Goal: Answer question/provide support

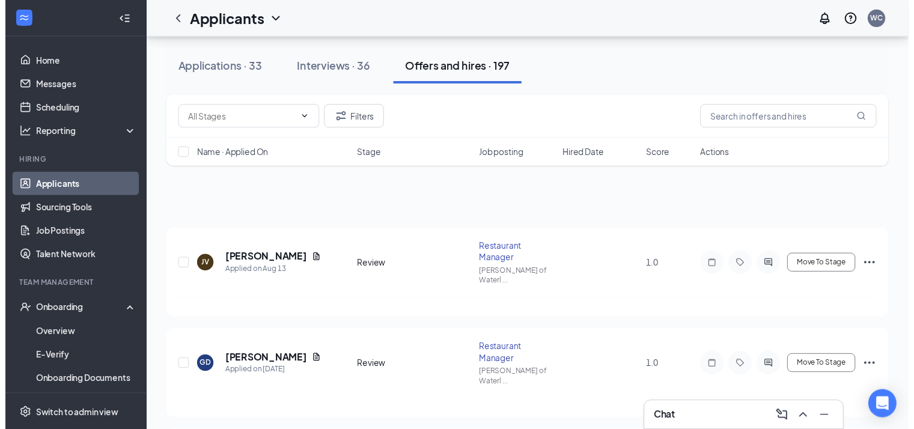
scroll to position [127, 0]
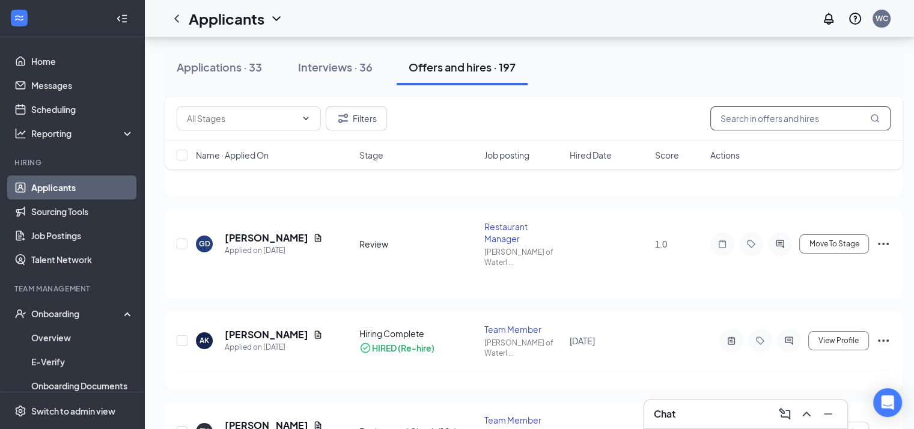
click at [783, 119] on input "text" at bounding box center [800, 118] width 180 height 24
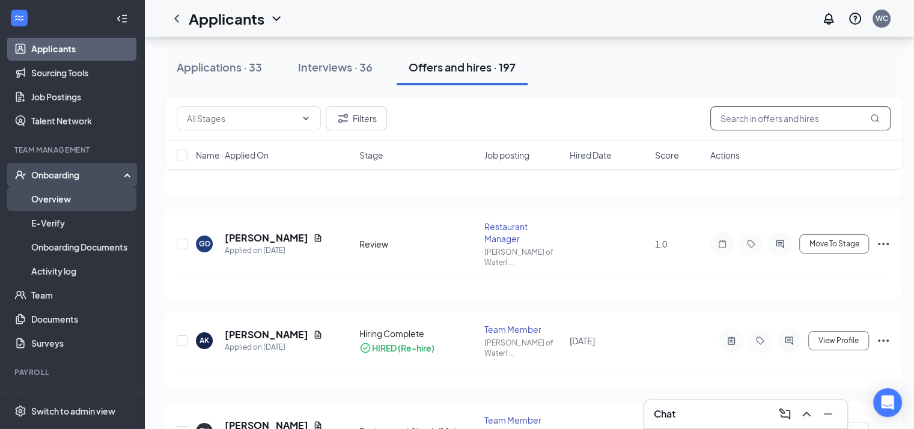
scroll to position [151, 0]
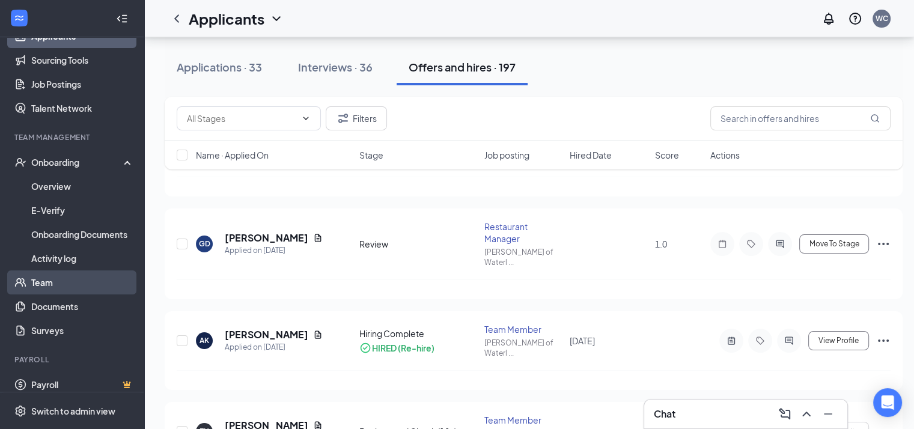
click at [44, 284] on link "Team" at bounding box center [82, 282] width 103 height 24
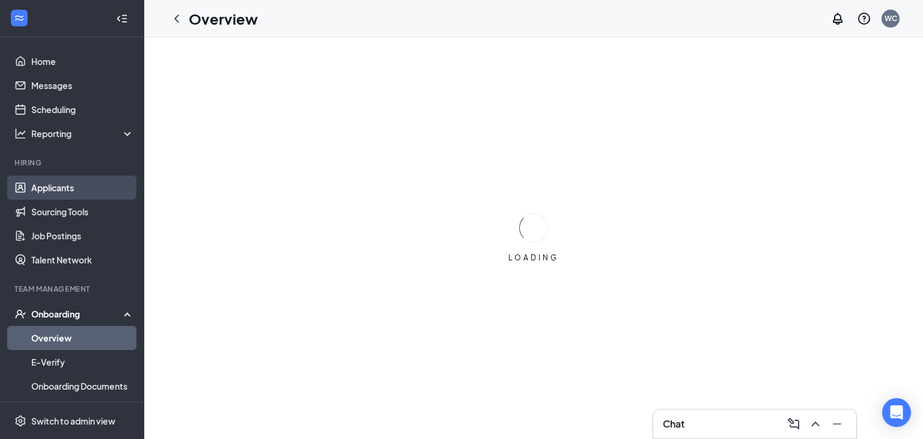
click at [113, 186] on link "Applicants" at bounding box center [82, 187] width 103 height 24
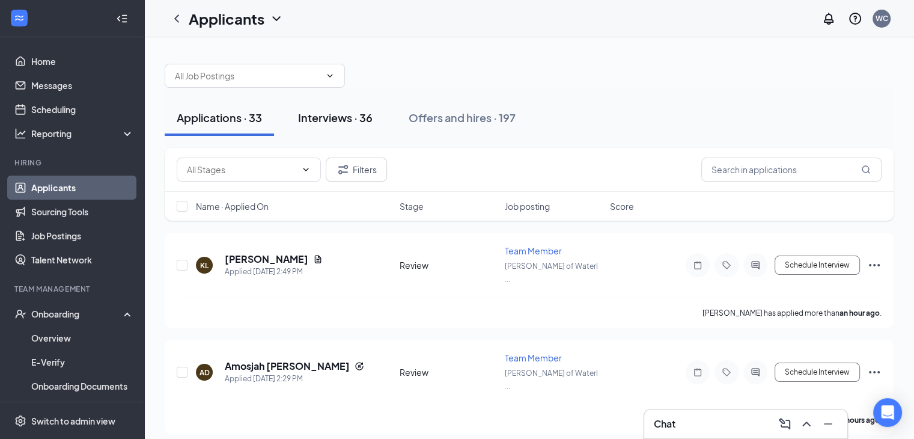
click at [319, 116] on div "Interviews · 36" at bounding box center [335, 117] width 74 height 15
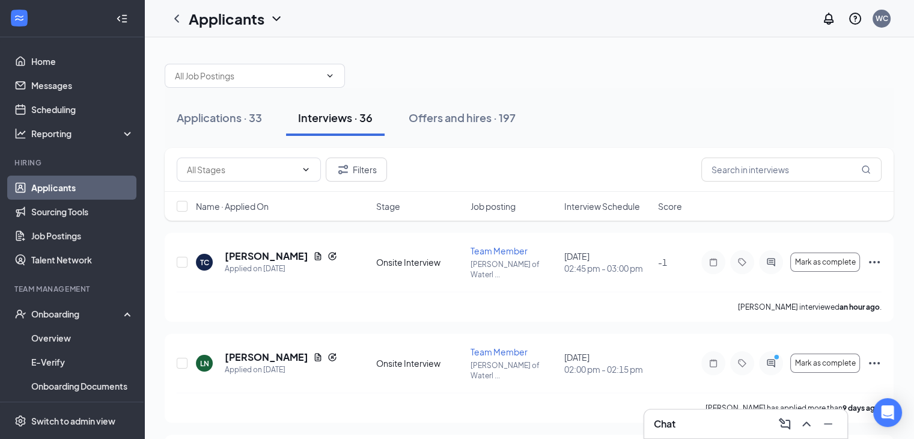
click at [592, 205] on span "Interview Schedule" at bounding box center [602, 206] width 76 height 12
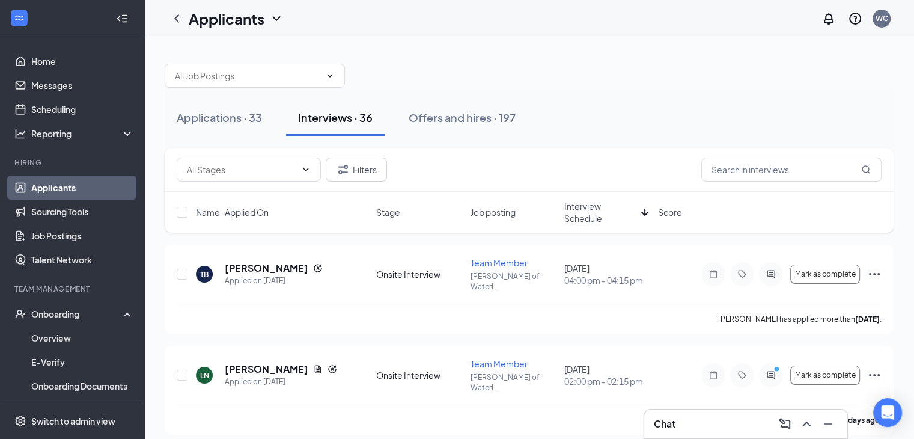
click at [589, 210] on span "Interview Schedule" at bounding box center [600, 212] width 72 height 24
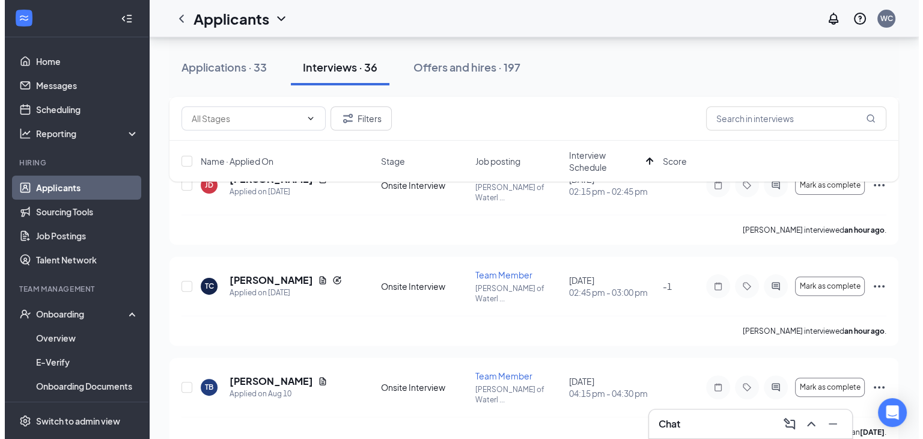
scroll to position [292, 0]
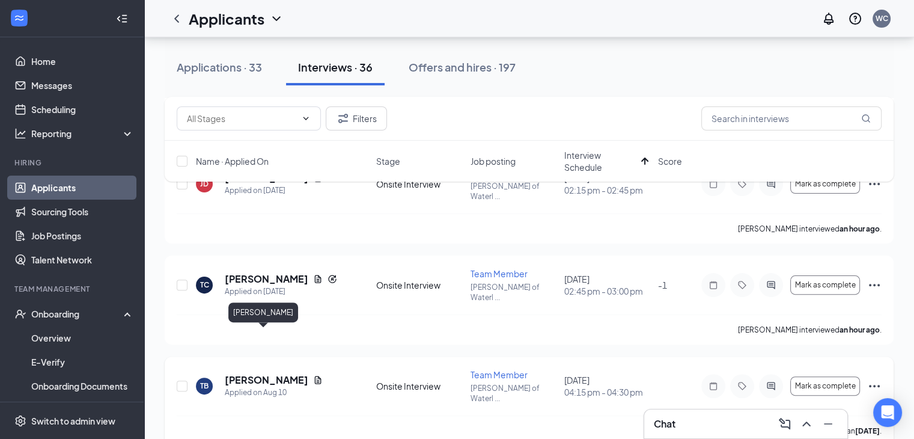
click at [249, 373] on h5 "[PERSON_NAME]" at bounding box center [266, 379] width 83 height 13
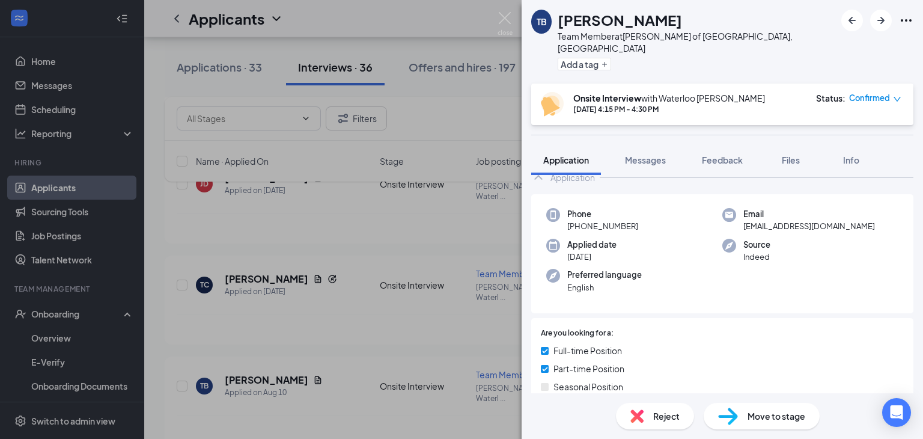
scroll to position [33, 0]
click at [709, 154] on span "Feedback" at bounding box center [722, 159] width 41 height 11
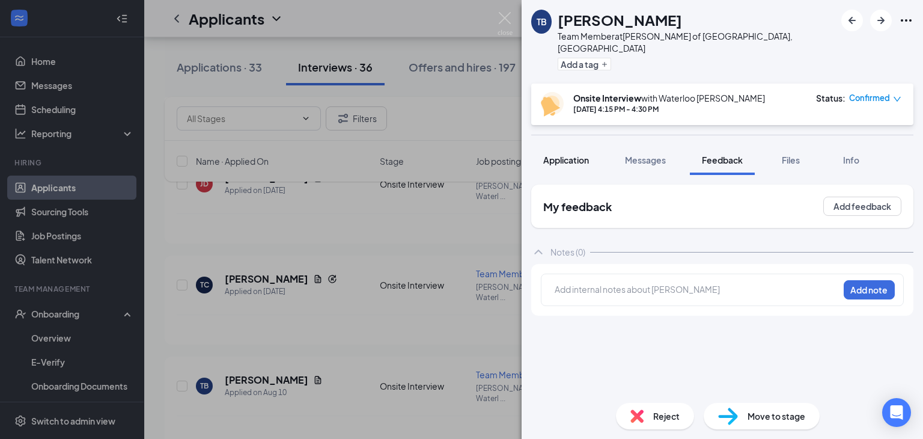
click at [581, 154] on span "Application" at bounding box center [566, 159] width 46 height 11
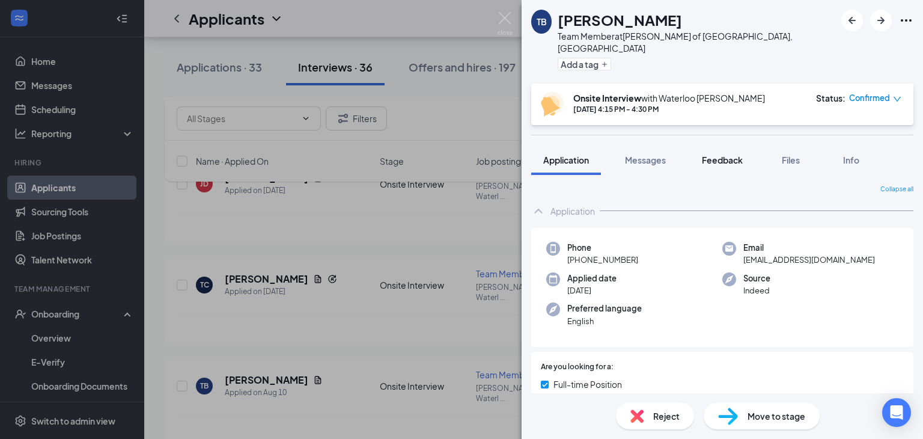
click at [723, 154] on span "Feedback" at bounding box center [722, 159] width 41 height 11
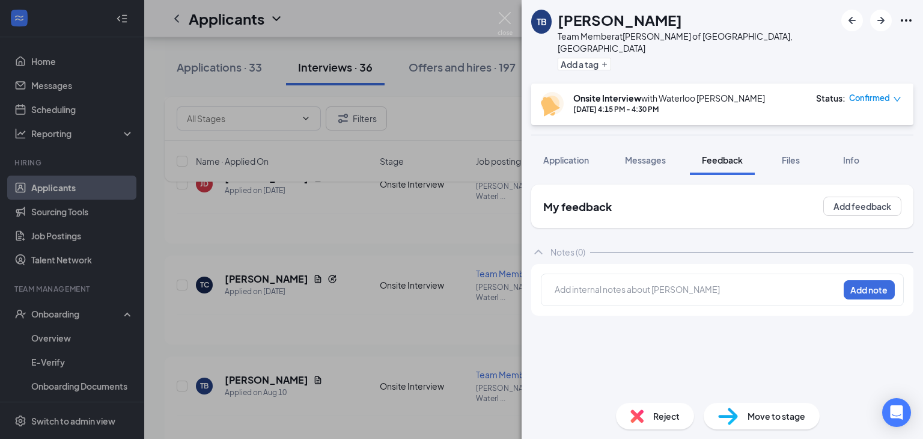
click at [870, 205] on div "My feedback Add feedback" at bounding box center [722, 205] width 382 height 43
click at [846, 196] on button "Add feedback" at bounding box center [862, 205] width 78 height 19
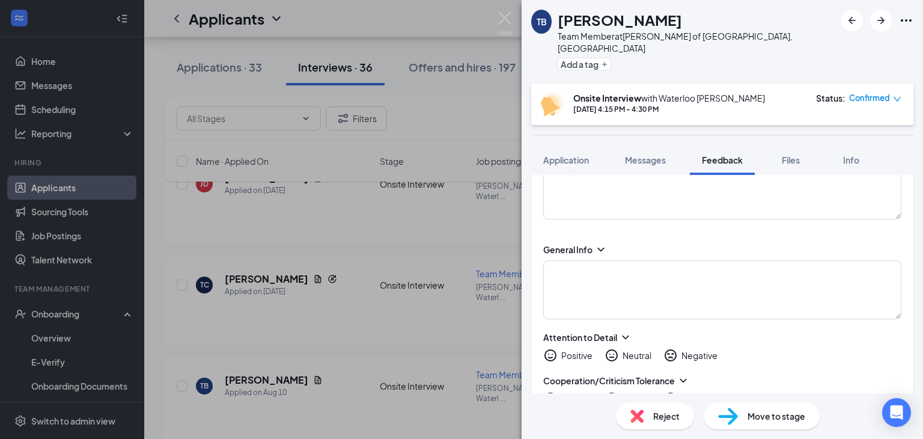
scroll to position [117, 0]
click at [681, 273] on textarea at bounding box center [722, 289] width 358 height 59
click at [549, 260] on textarea "Server - 2 years" at bounding box center [722, 289] width 358 height 59
click at [659, 260] on textarea "Server - 2 years" at bounding box center [722, 289] width 358 height 59
click at [550, 273] on textarea "Applebees - Server - 2 years" at bounding box center [722, 289] width 358 height 59
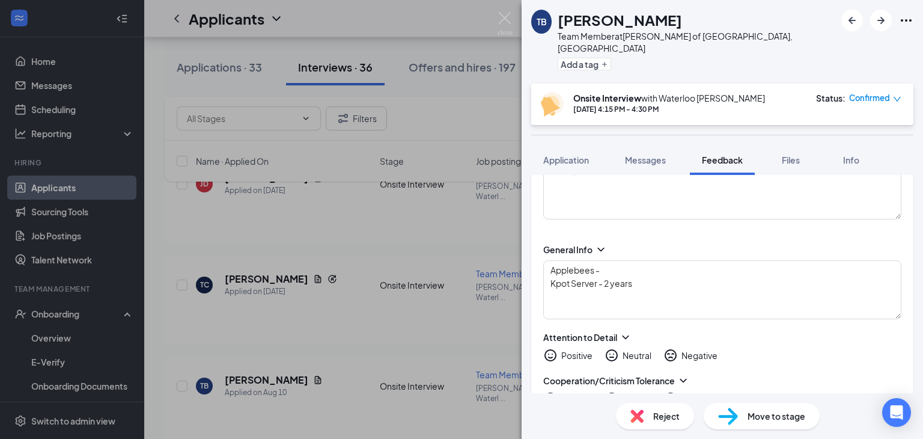
click at [729, 348] on div "Positive Neutral Negative" at bounding box center [722, 355] width 358 height 14
click at [548, 272] on textarea "Applebees - Kpot Server - 2 years" at bounding box center [722, 289] width 358 height 59
click at [765, 260] on textarea "Applebees - 2 years - Kpot Server - 2 years" at bounding box center [722, 289] width 358 height 59
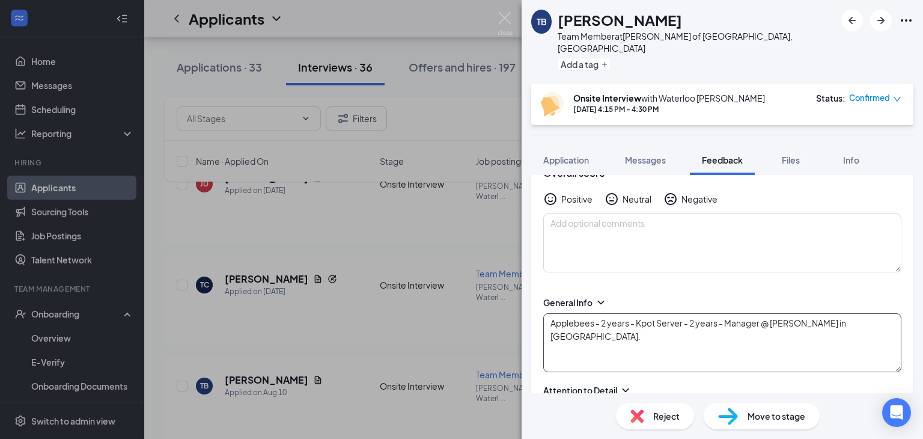
scroll to position [64, 0]
click at [548, 313] on textarea "Applebees - 2 years - Kpot Server - 2 years - Manager @ [PERSON_NAME] in [GEOGR…" at bounding box center [722, 342] width 358 height 59
click at [865, 313] on textarea "Applebees - 2 years - Kpot Server - 2 years - Manager @ [PERSON_NAME] in [GEOGR…" at bounding box center [722, 342] width 358 height 59
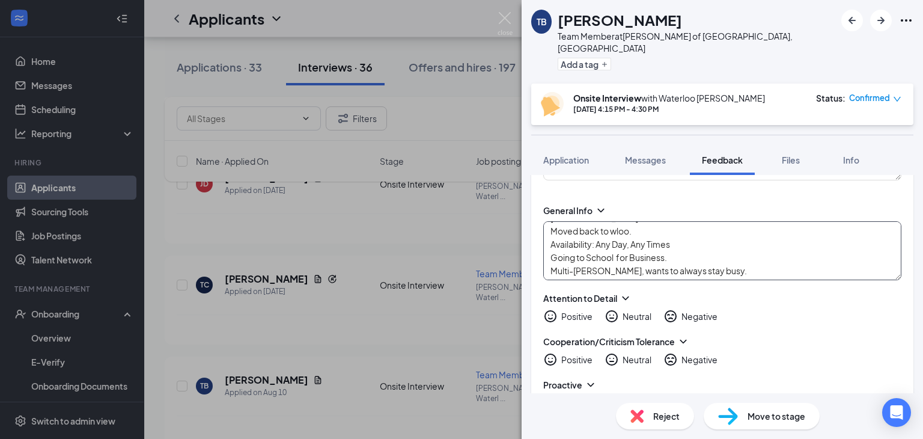
scroll to position [158, 0]
click at [682, 241] on textarea "Applebees - 2 years - Kpot Server - 2 years - Manager @ [PERSON_NAME] in [GEOGR…" at bounding box center [722, 248] width 358 height 59
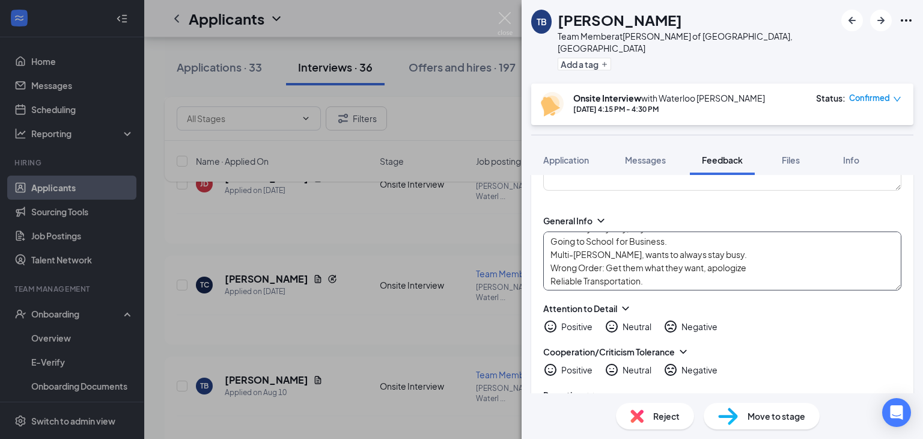
scroll to position [79, 0]
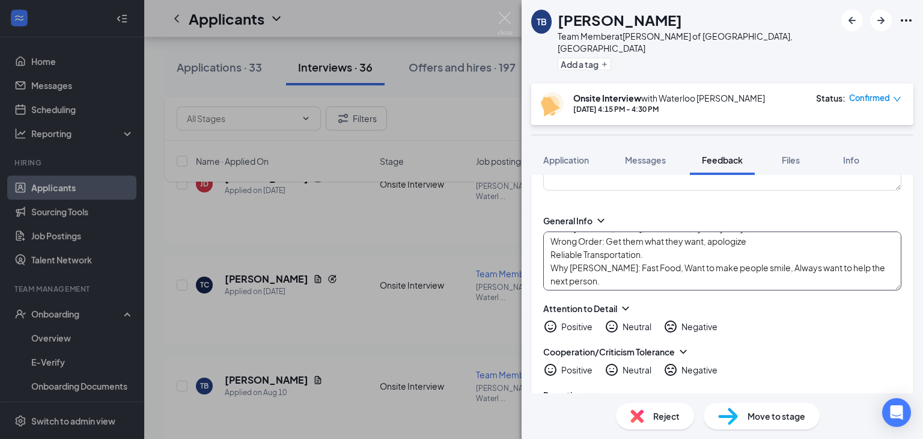
click at [615, 266] on textarea "Applebees - 2 years - Kpot Server - 2 years - Manager @ [PERSON_NAME] in [GEOGR…" at bounding box center [722, 260] width 358 height 59
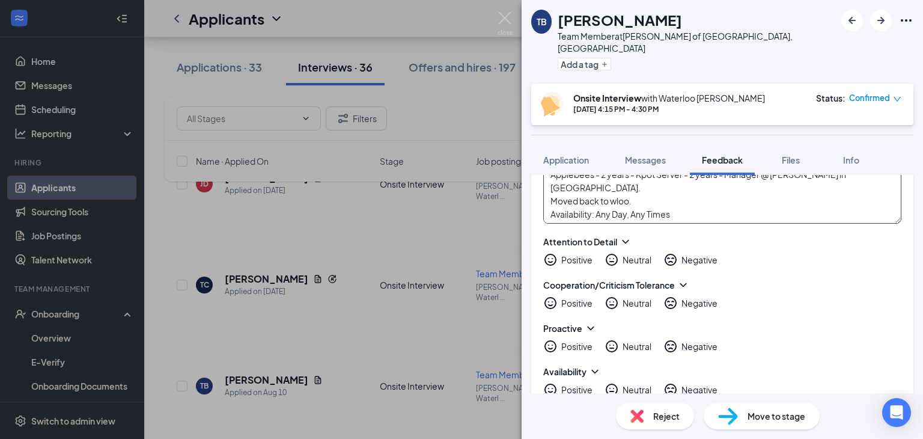
scroll to position [0, 0]
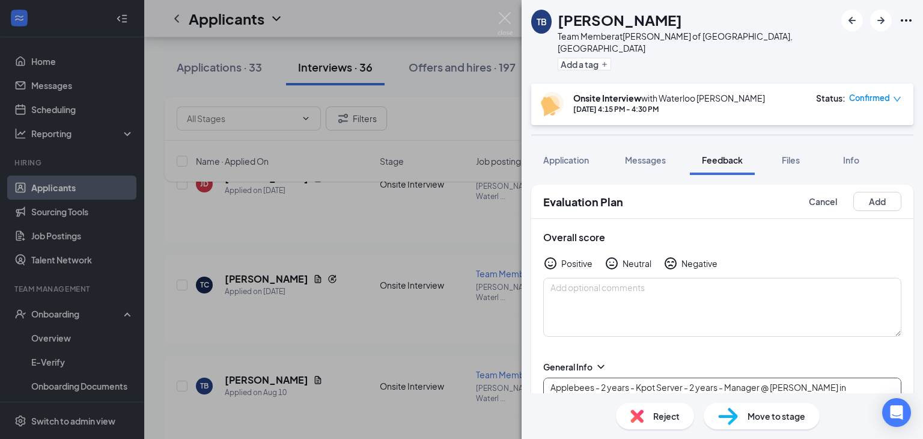
type textarea "Applebees - 2 years - Kpot Server - 2 years - Manager @ [PERSON_NAME] in [GEOGR…"
click at [878, 184] on div "Evaluation Plan Cancel Add" at bounding box center [722, 201] width 382 height 34
click at [873, 193] on button "Add" at bounding box center [877, 201] width 48 height 19
click at [870, 194] on button "Add" at bounding box center [877, 201] width 48 height 19
click at [577, 257] on div "Positive" at bounding box center [576, 263] width 31 height 12
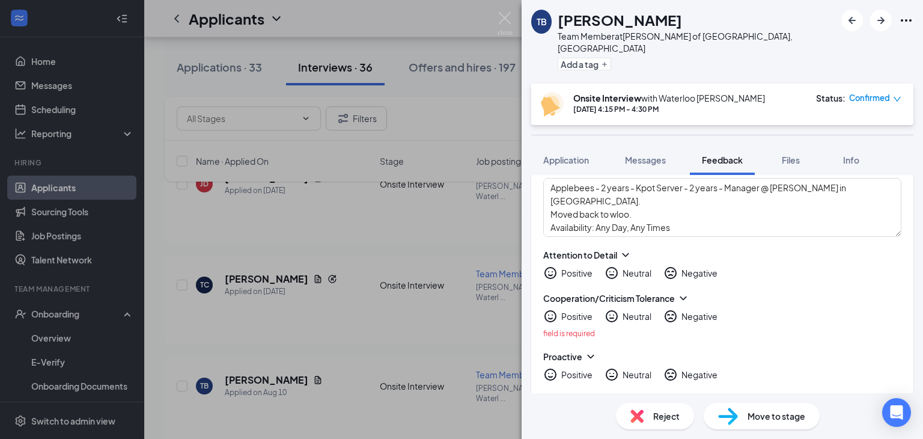
scroll to position [202, 0]
click at [561, 264] on div "Positive" at bounding box center [576, 270] width 31 height 12
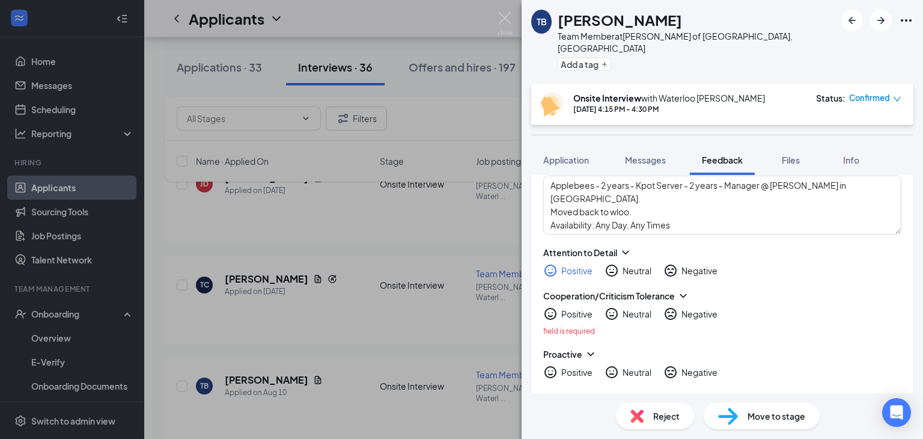
click at [574, 308] on div "Positive" at bounding box center [576, 314] width 31 height 12
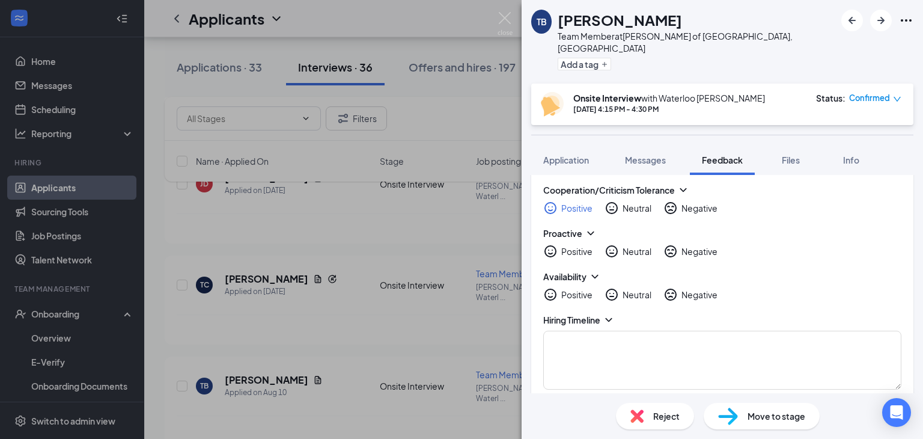
scroll to position [308, 0]
click at [568, 245] on div "Positive" at bounding box center [576, 251] width 31 height 12
click at [574, 288] on div "Positive" at bounding box center [576, 294] width 31 height 12
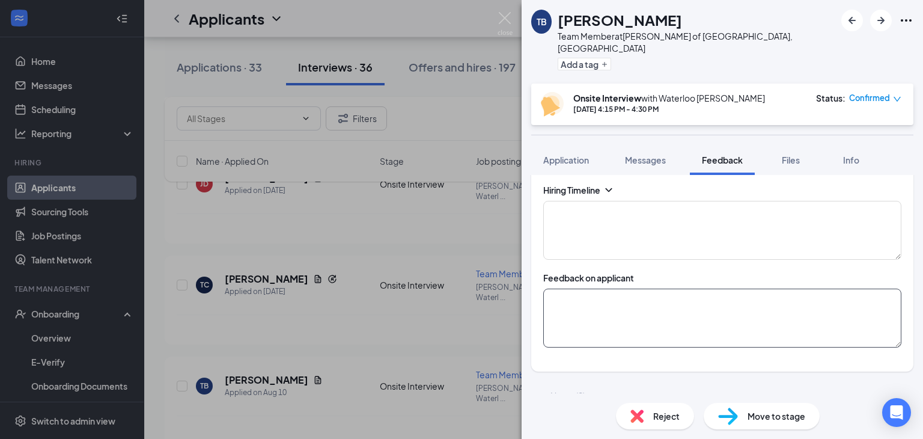
scroll to position [434, 0]
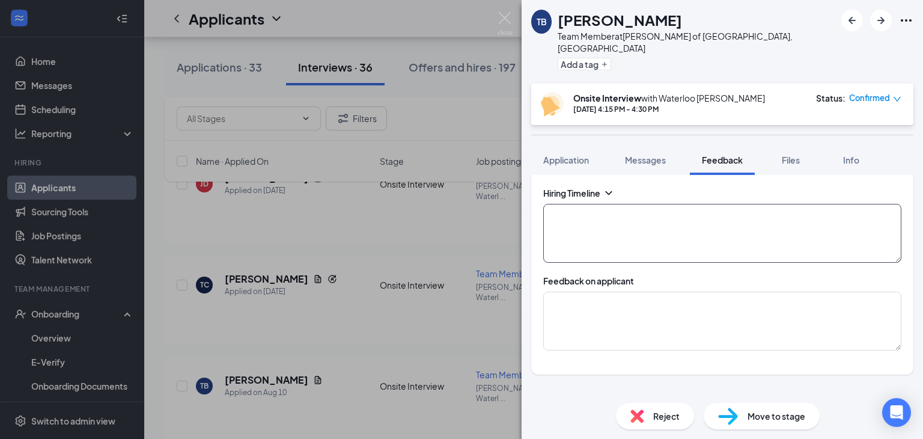
click at [702, 230] on textarea at bounding box center [722, 233] width 358 height 59
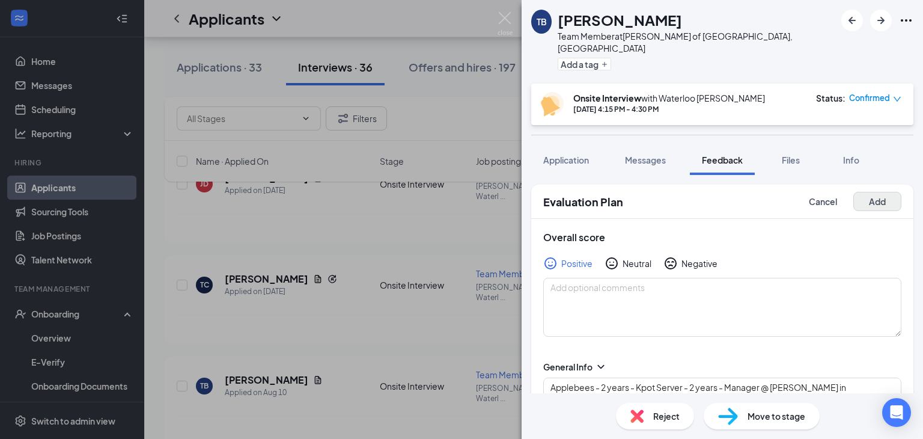
type textarea "Applicant setting up 2nd interview with KT"
click at [888, 195] on button "Add" at bounding box center [877, 201] width 48 height 19
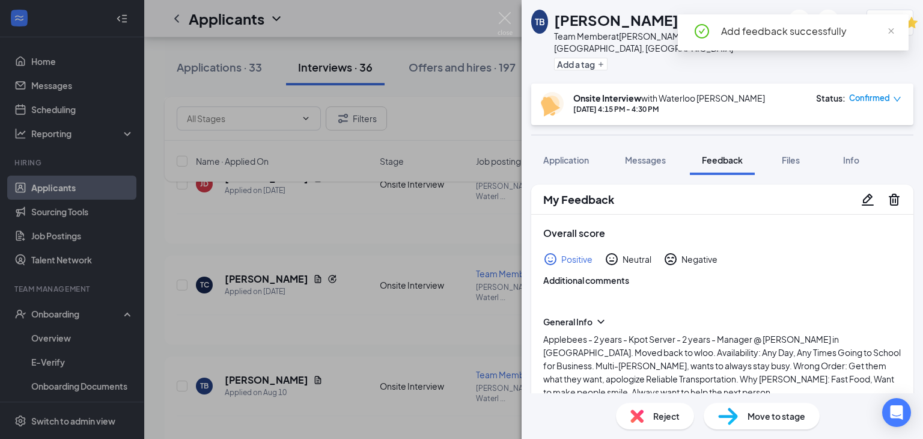
click at [791, 426] on div "Move to stage" at bounding box center [761, 415] width 116 height 26
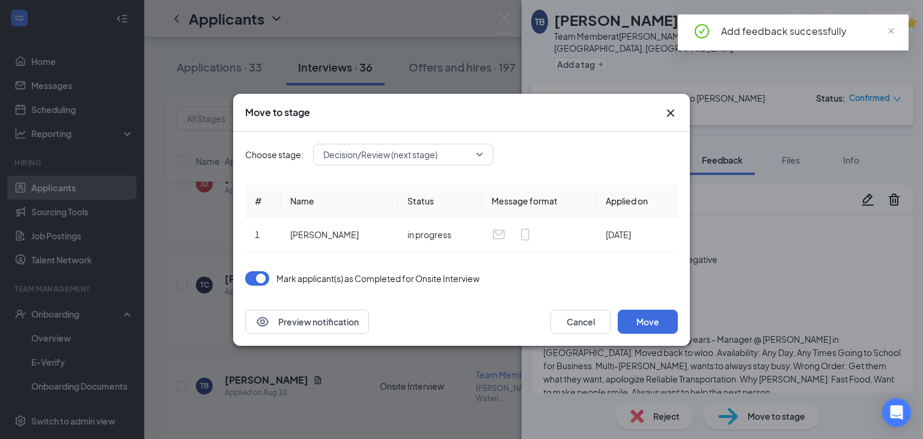
click at [474, 150] on span "Decision/Review (next stage)" at bounding box center [403, 154] width 160 height 18
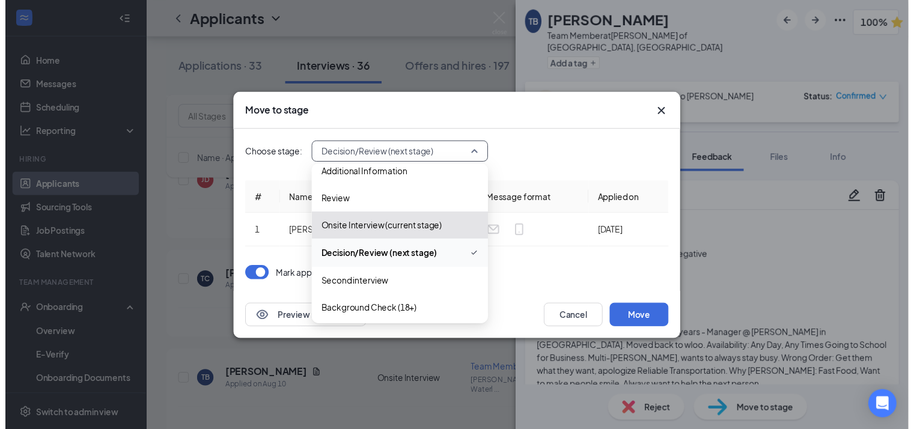
scroll to position [46, 0]
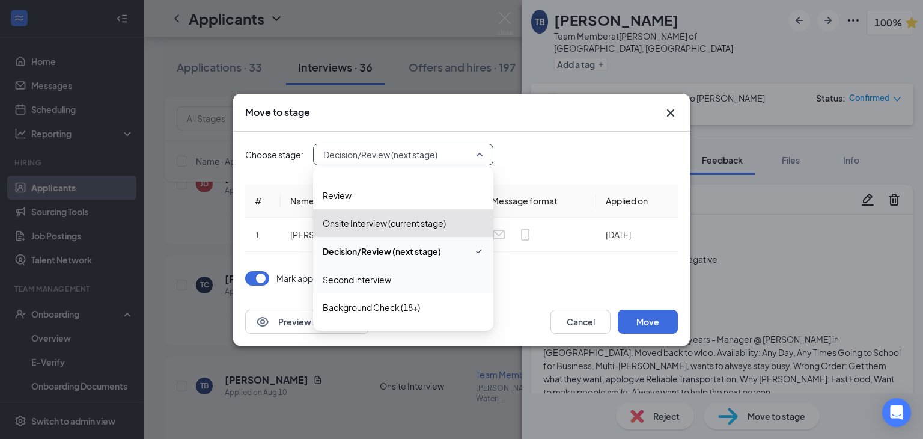
click at [404, 279] on span "Second interview" at bounding box center [403, 279] width 161 height 13
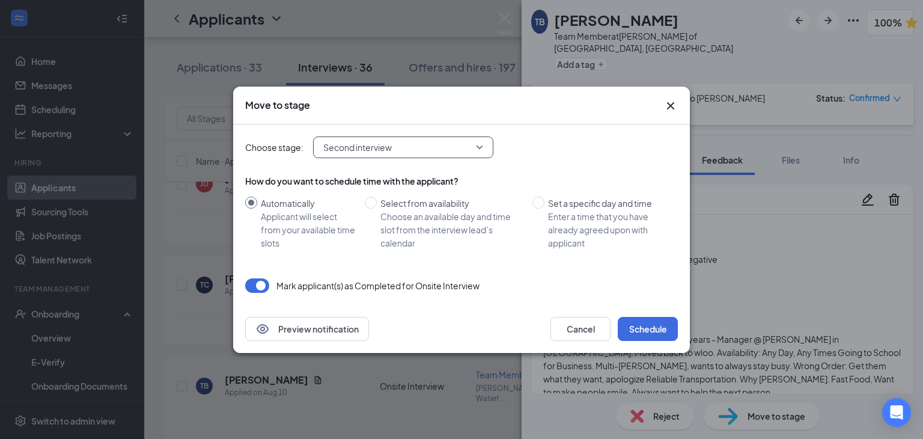
click at [257, 282] on button "button" at bounding box center [257, 285] width 24 height 14
click at [658, 322] on button "Schedule" at bounding box center [648, 329] width 60 height 24
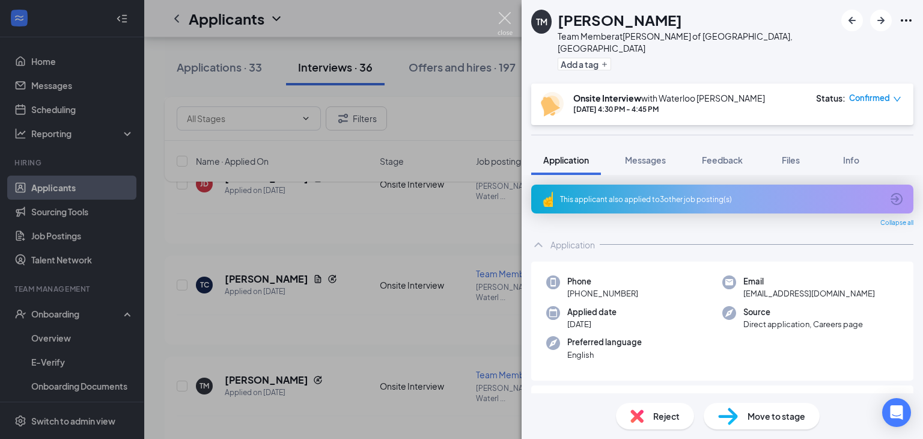
click at [503, 25] on img at bounding box center [504, 23] width 15 height 23
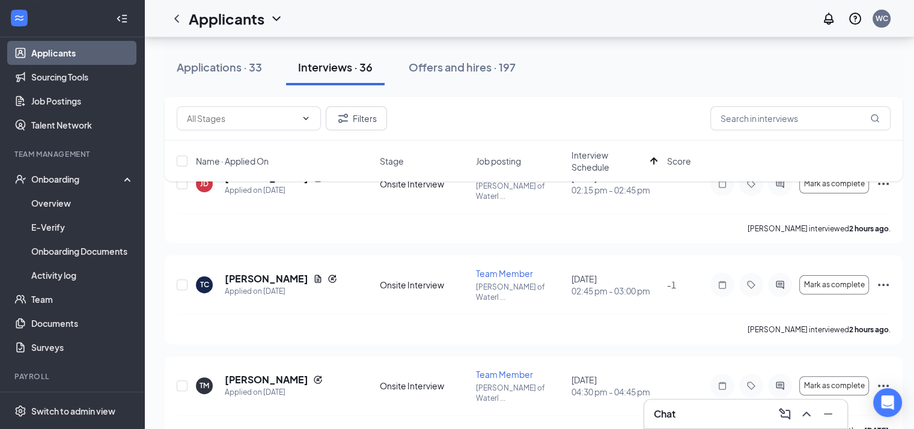
scroll to position [136, 0]
click at [53, 297] on link "Team" at bounding box center [82, 298] width 103 height 24
